Goal: Entertainment & Leisure: Consume media (video, audio)

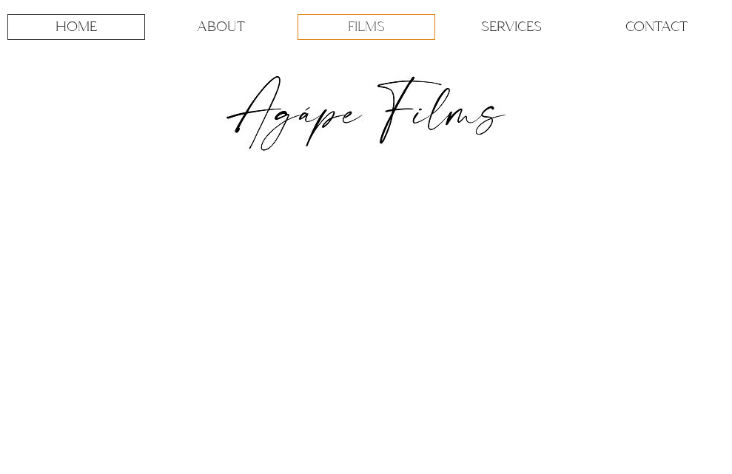
click at [371, 32] on p "FILMS" at bounding box center [366, 27] width 37 height 24
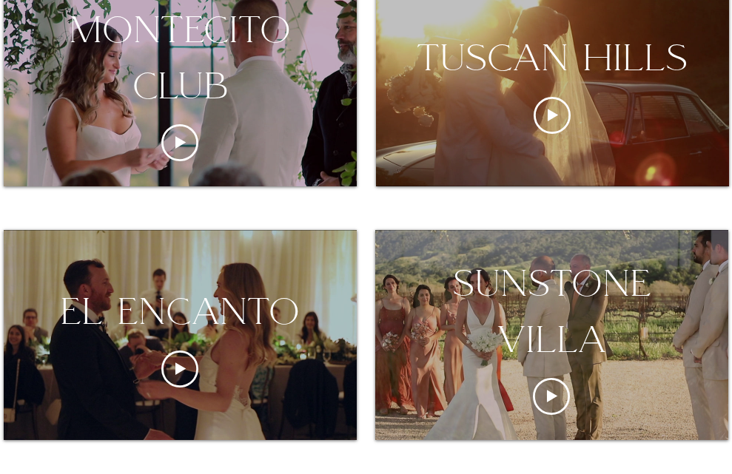
scroll to position [335, 0]
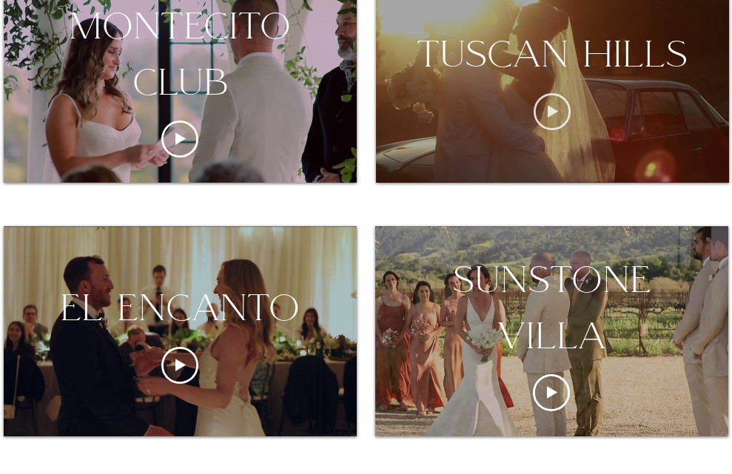
click at [547, 102] on icon "Play video" at bounding box center [551, 111] width 37 height 37
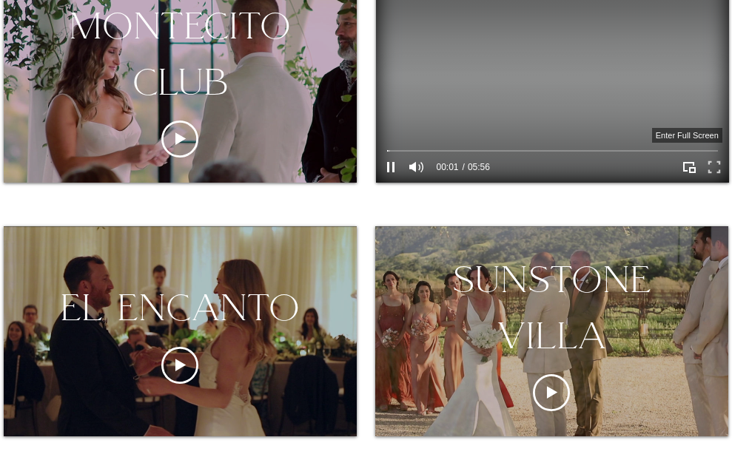
click at [715, 170] on icon "Enter full screen" at bounding box center [713, 167] width 23 height 23
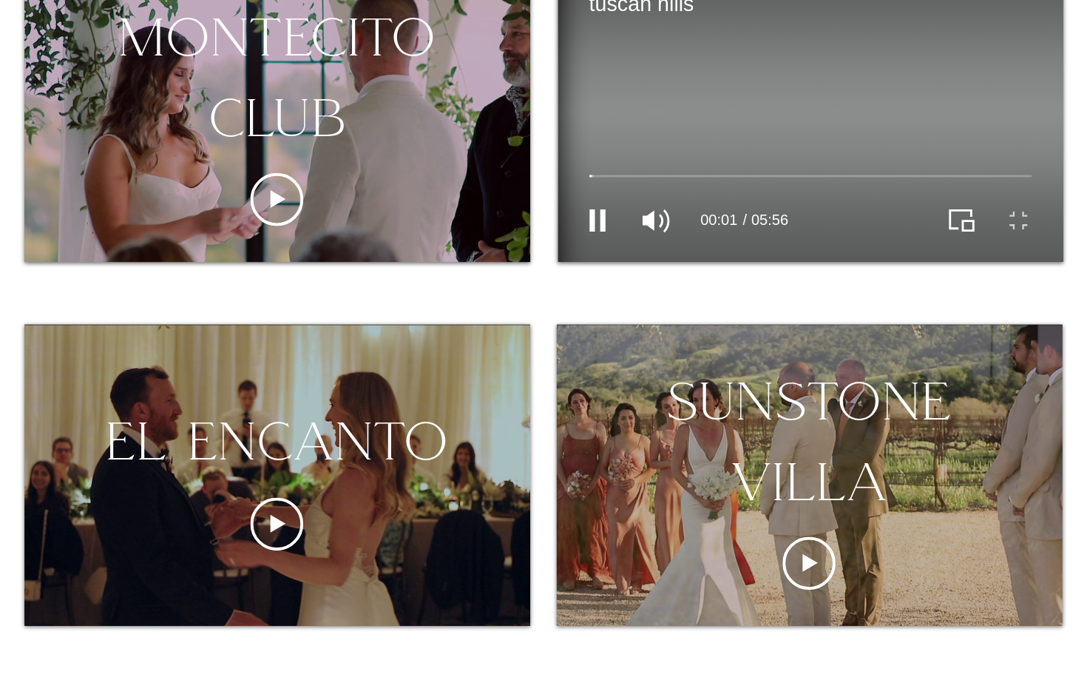
scroll to position [0, 0]
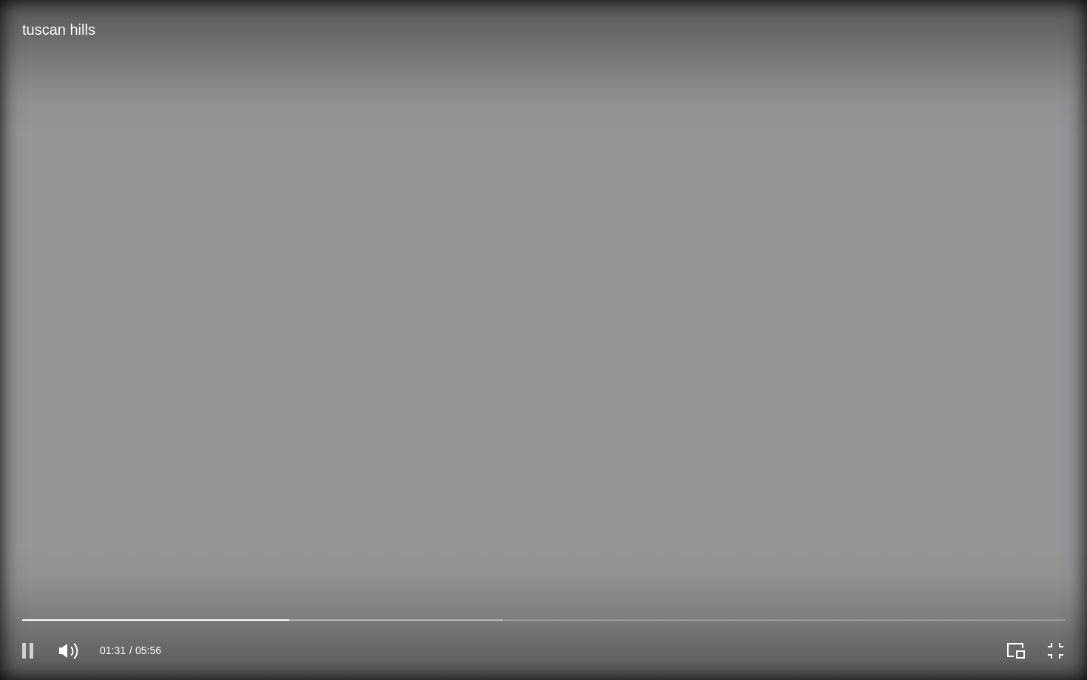
click at [34, 473] on icon "Pause" at bounding box center [28, 651] width 26 height 26
click at [28, 473] on icon "Play" at bounding box center [28, 651] width 12 height 16
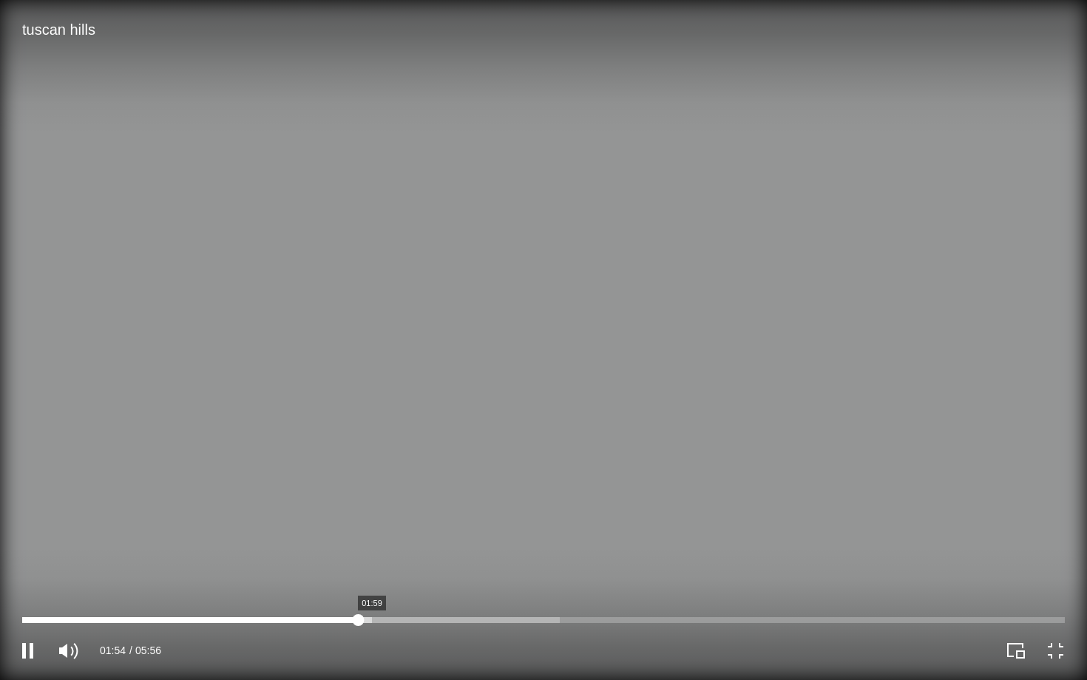
click at [373, 473] on div "tuscan hills Video Player" at bounding box center [543, 620] width 1043 height 6
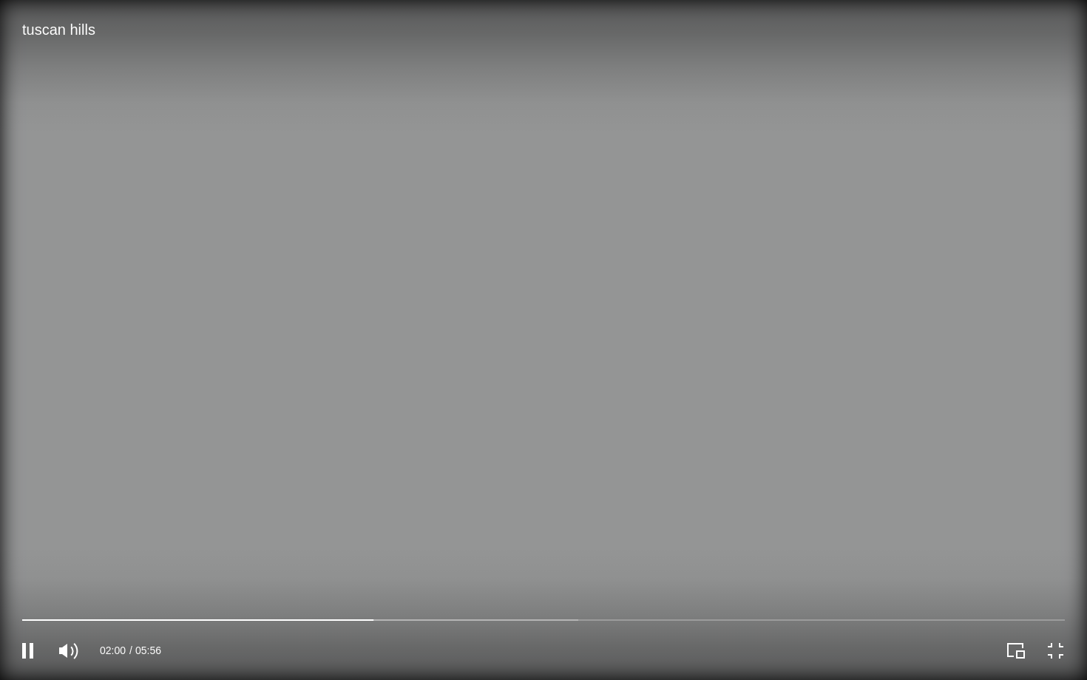
click at [462, 473] on div "02:00 05:56" at bounding box center [272, 650] width 544 height 59
click at [483, 473] on div "x Live [GEOGRAPHIC_DATA] 02:36 02:00 05:56" at bounding box center [543, 340] width 1087 height 680
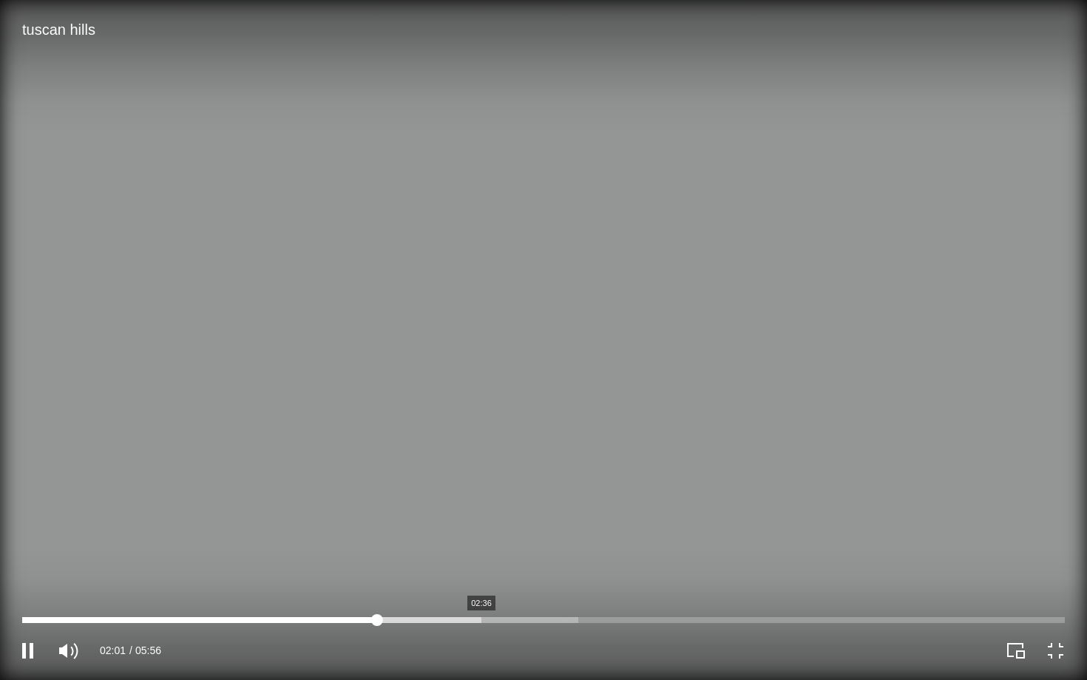
click at [482, 473] on div "tuscan hills Video Player" at bounding box center [543, 620] width 1043 height 6
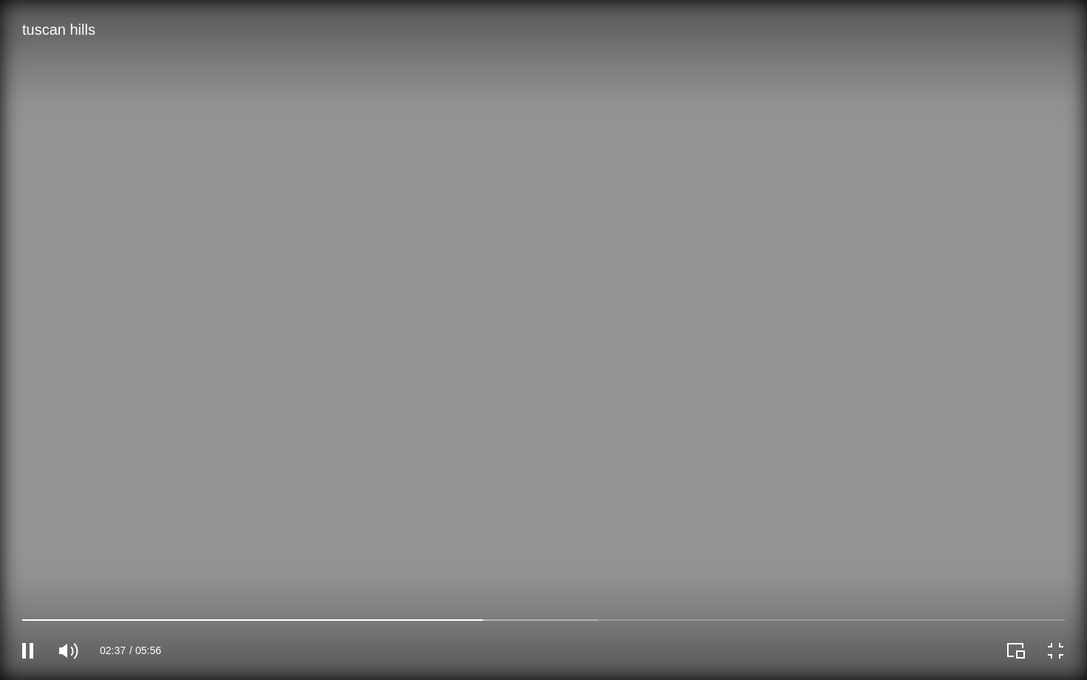
click at [559, 473] on div "tuscan hills Video Player" at bounding box center [816, 650] width 544 height 59
click at [567, 473] on video "tuscan hills Video Player" at bounding box center [543, 340] width 1087 height 680
click at [24, 473] on icon "Play" at bounding box center [28, 651] width 12 height 16
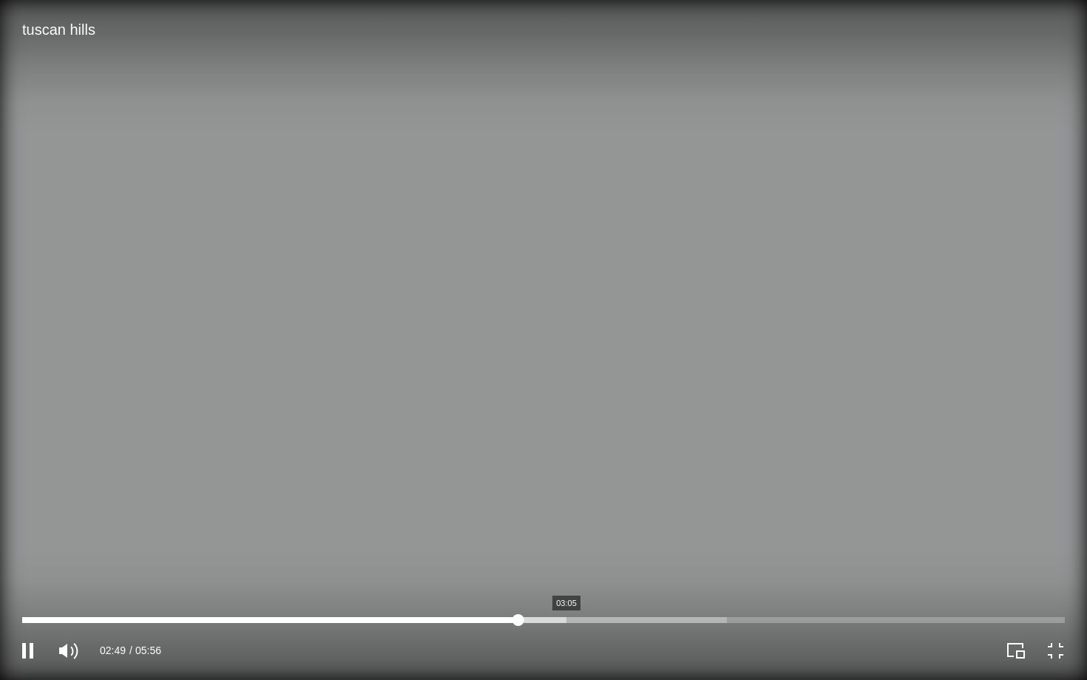
click at [567, 473] on div "tuscan hills Video Player" at bounding box center [543, 620] width 1043 height 6
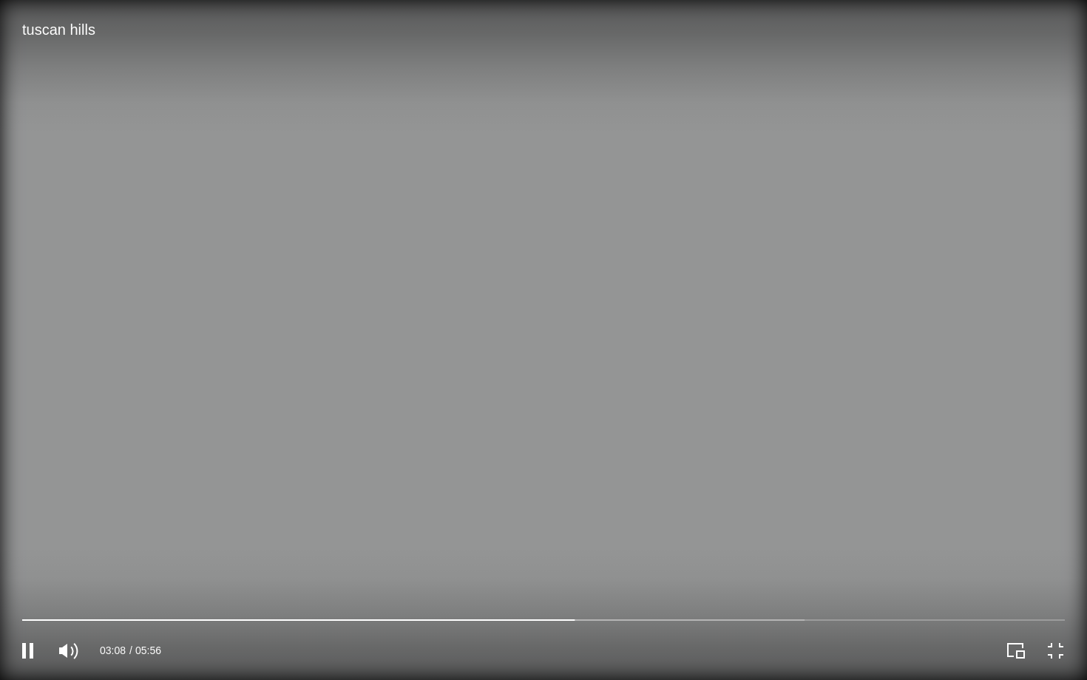
click at [606, 473] on video "tuscan hills Video Player" at bounding box center [543, 340] width 1087 height 680
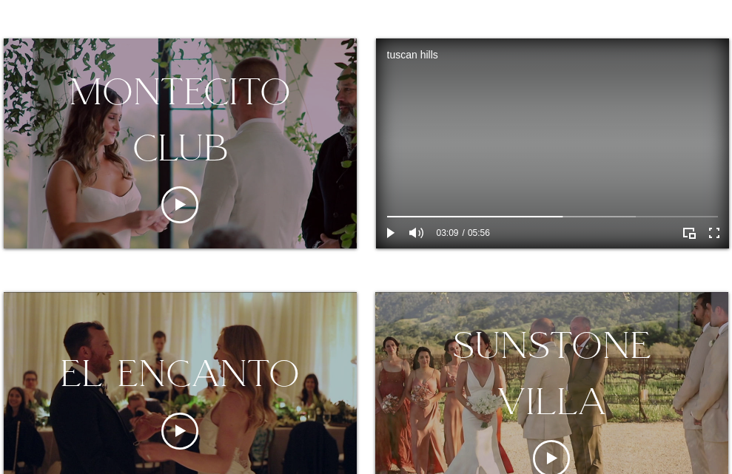
scroll to position [271, 0]
